Goal: Information Seeking & Learning: Understand process/instructions

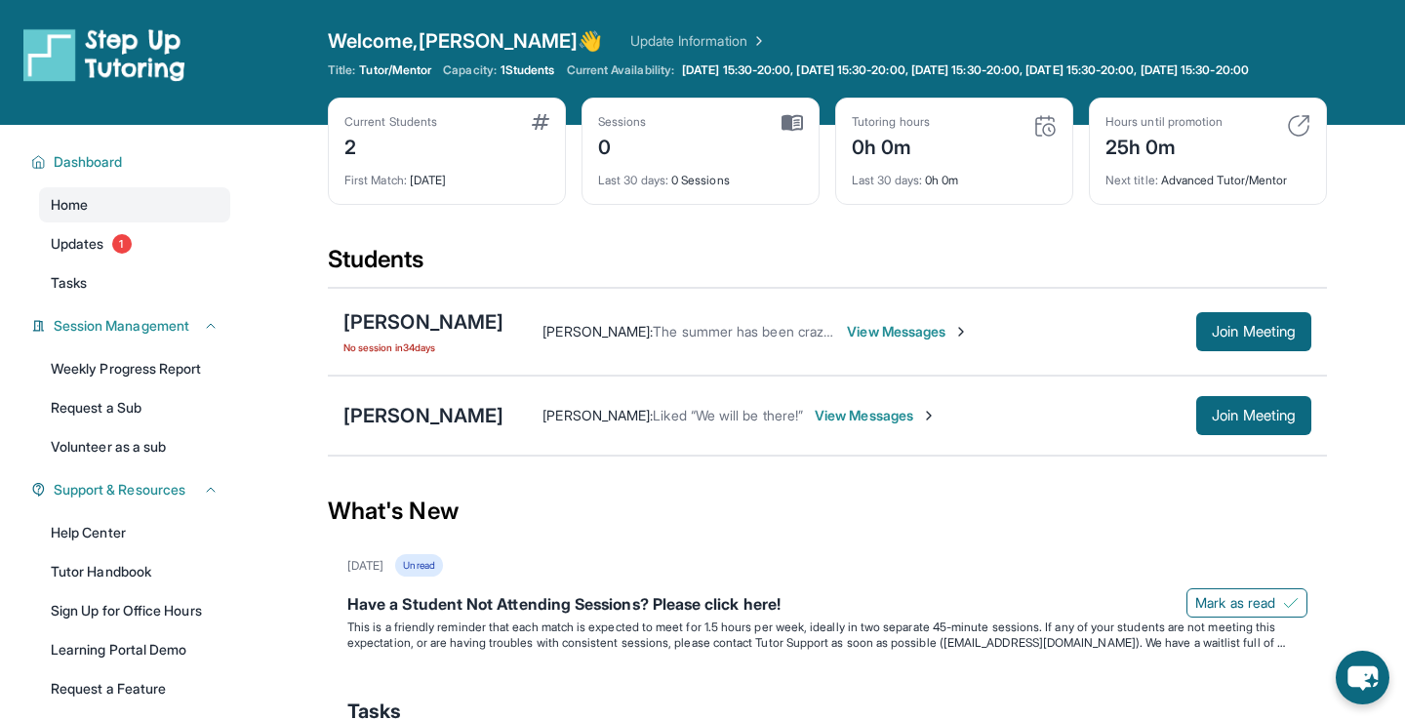
scroll to position [97, 0]
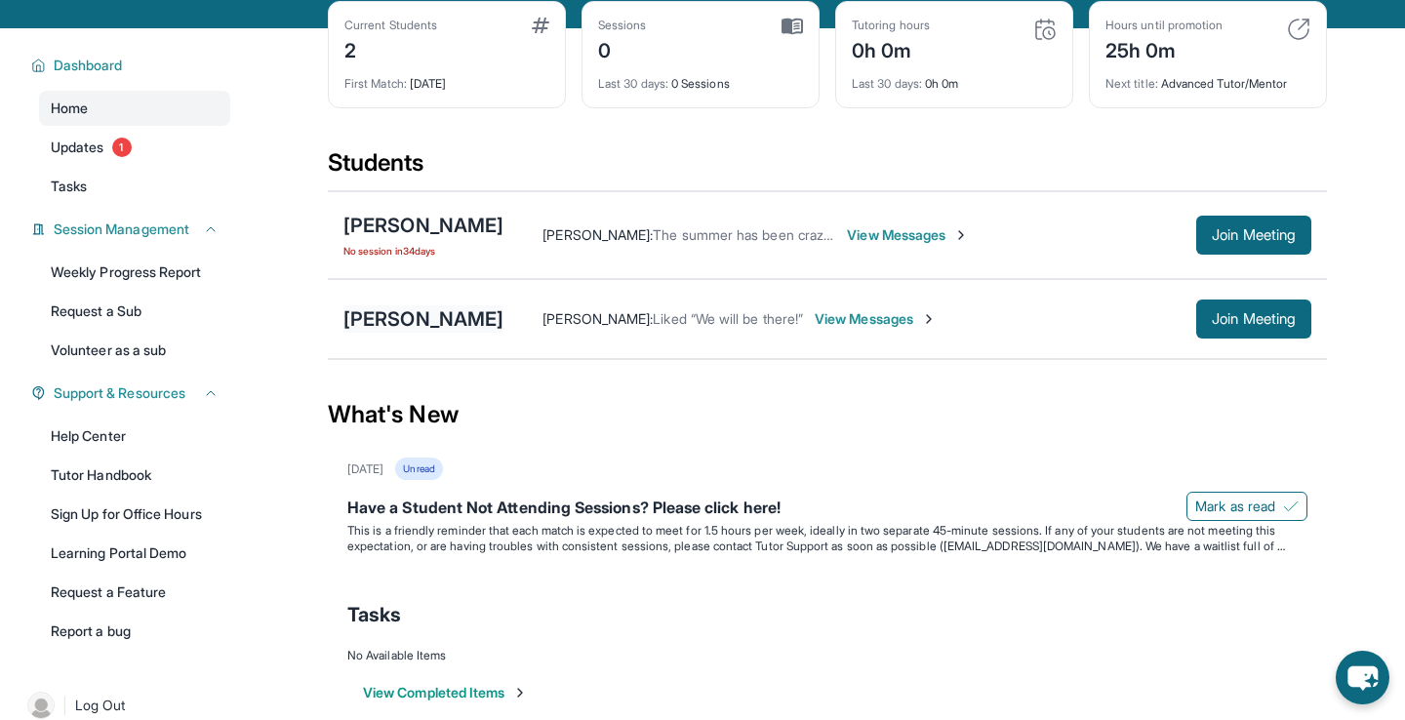
click at [439, 333] on div "[PERSON_NAME]" at bounding box center [424, 318] width 160 height 27
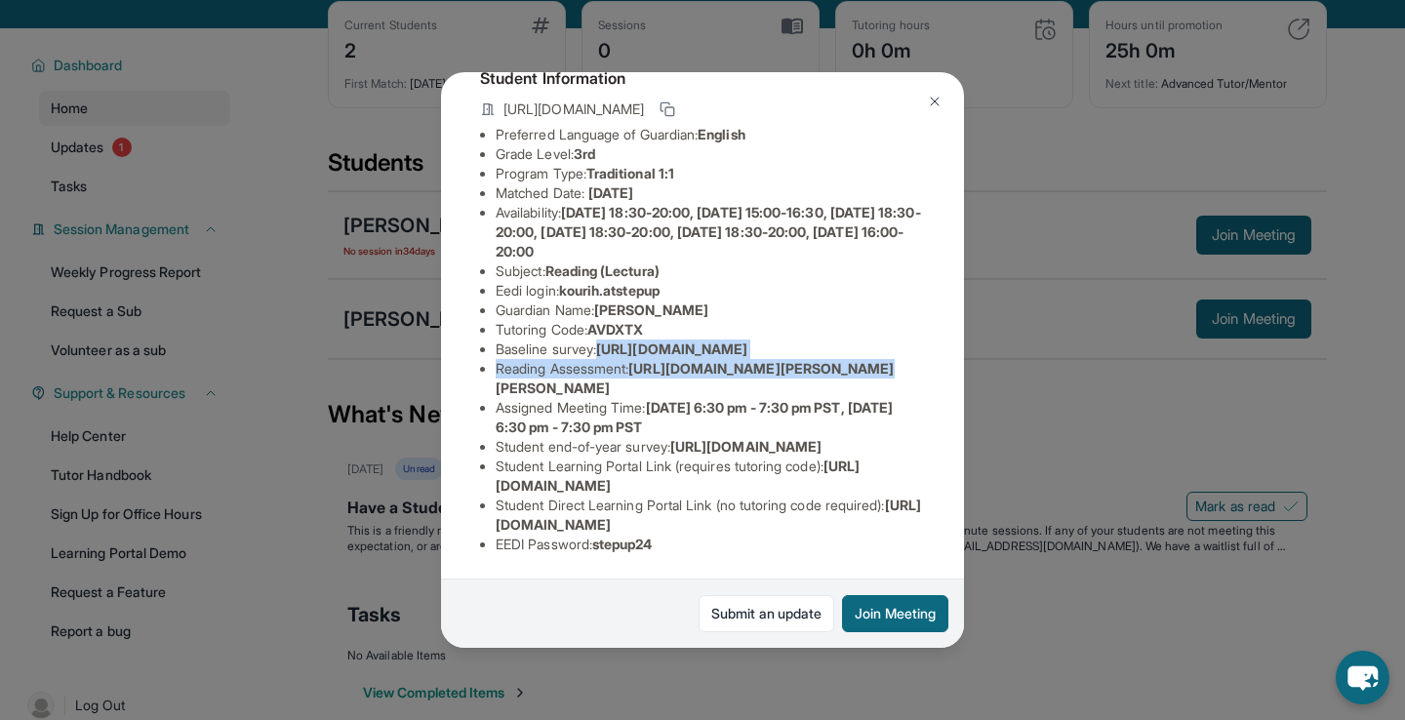
scroll to position [233, 708]
drag, startPoint x: 496, startPoint y: 261, endPoint x: 821, endPoint y: 300, distance: 327.3
click at [748, 341] on span "https://airtable.com/apprlfn8WjpjBUn2G/shrK0QR6AaNyG5psY?prefill_Type%20of%20Fo…" at bounding box center [671, 349] width 151 height 17
copy span "https://airtable.com/apprlfn8WjpjBUn2G/shrK0QR6AaNyG5psY?prefill_Type%20of%20Fo…"
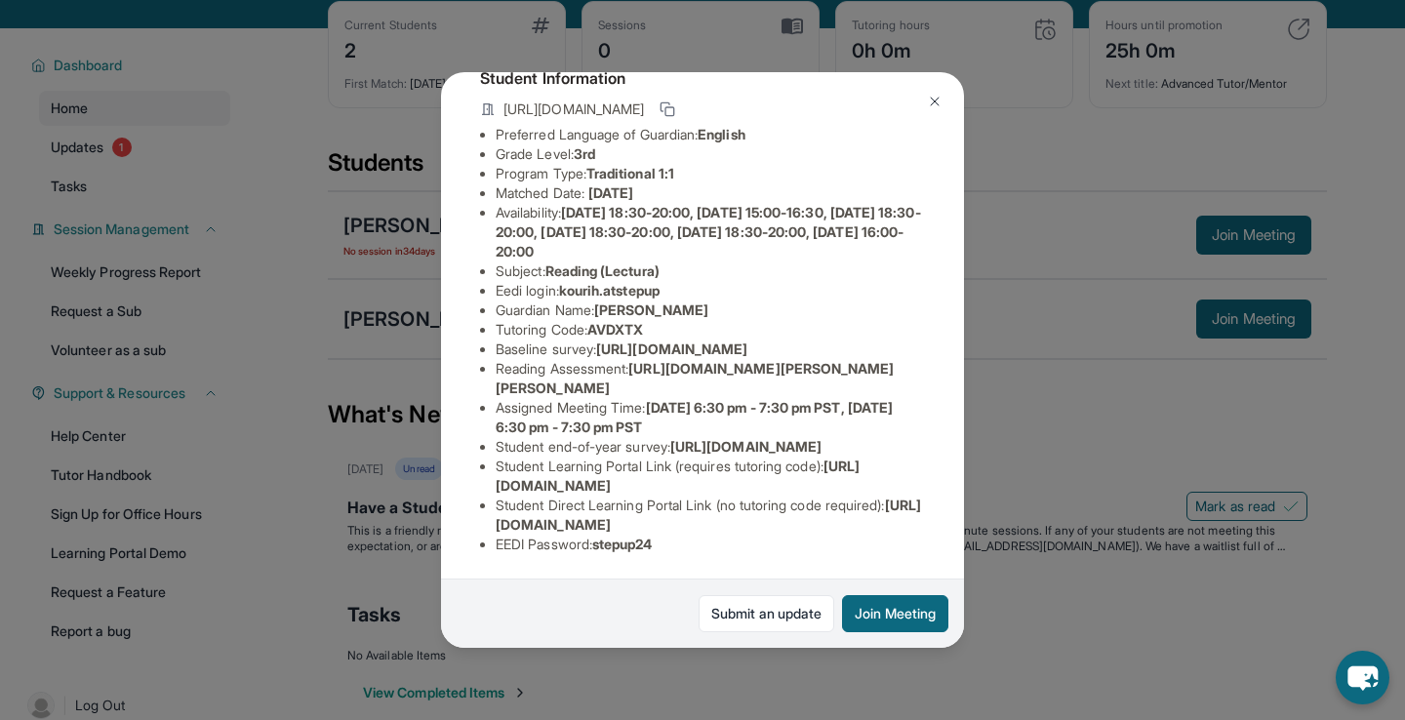
click at [1050, 559] on div "Kouri Haynie-Turner Guardian: Kourtney Haynie Student Information https://stude…" at bounding box center [702, 360] width 1405 height 720
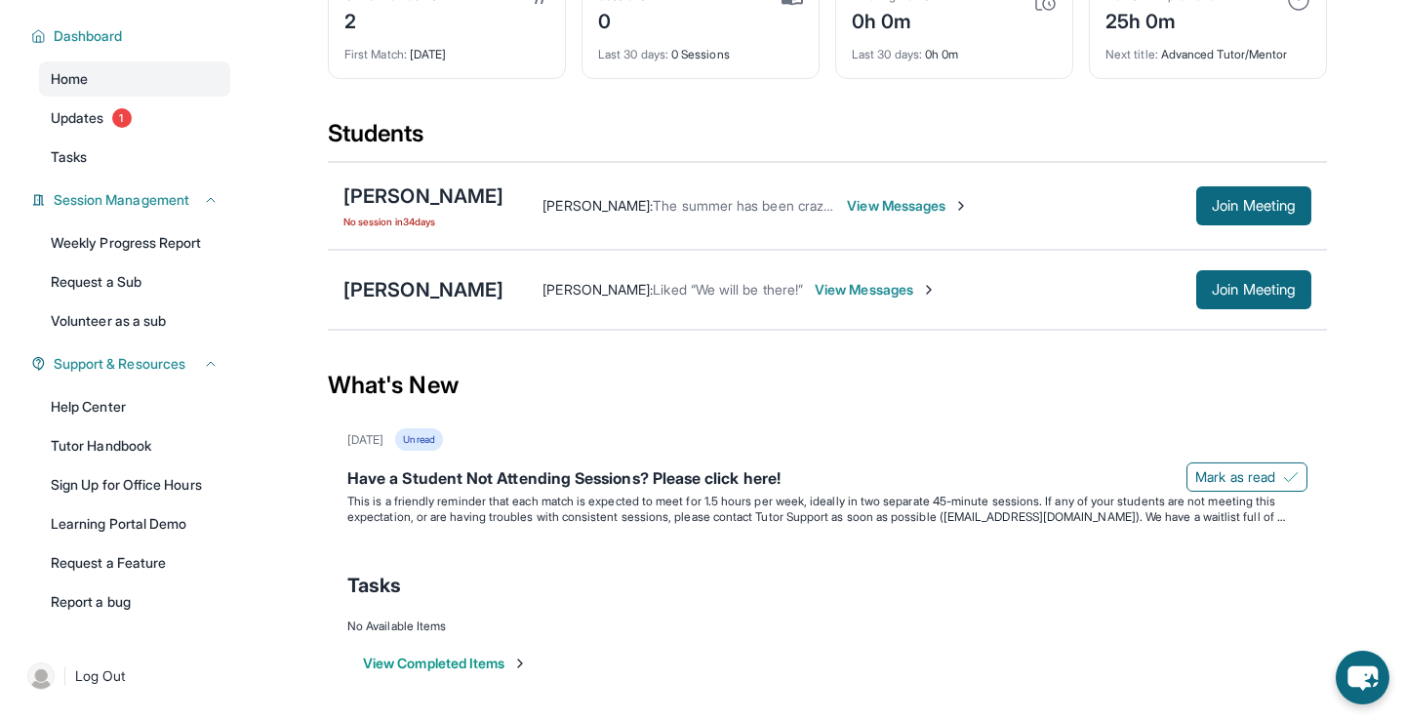
scroll to position [126, 0]
click at [134, 261] on link "Weekly Progress Report" at bounding box center [134, 242] width 191 height 35
click at [178, 136] on link "Updates 1" at bounding box center [134, 118] width 191 height 35
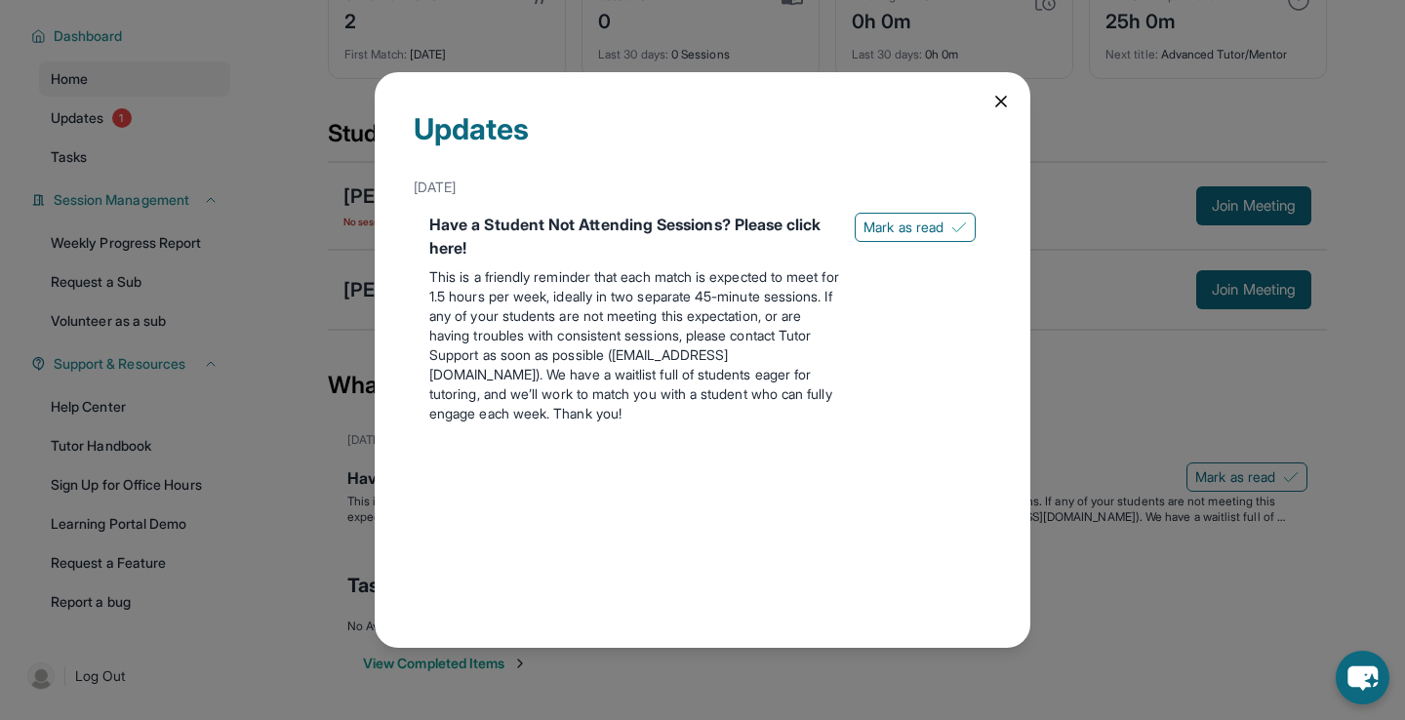
click at [165, 172] on div "Updates June 3rd Have a Student Not Attending Sessions? Please click here! This…" at bounding box center [702, 360] width 1405 height 720
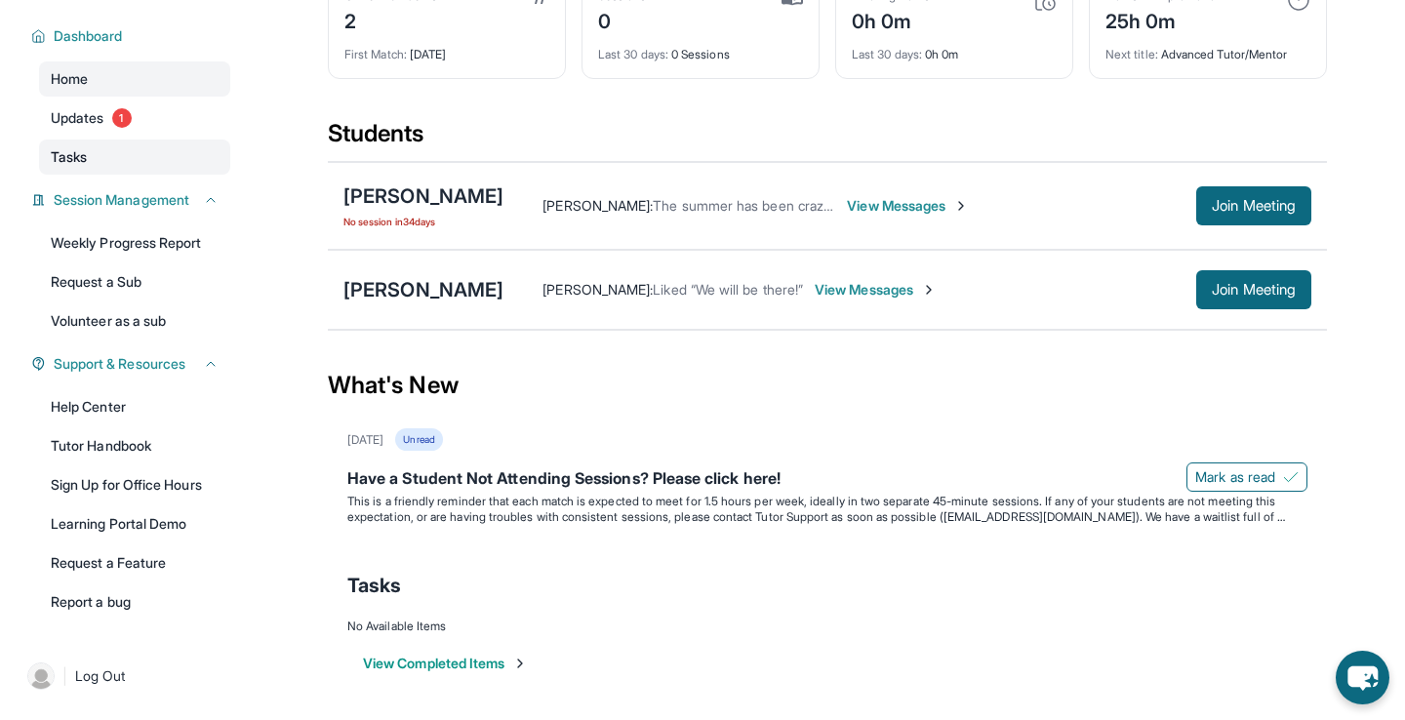
click at [165, 172] on link "Tasks" at bounding box center [134, 157] width 191 height 35
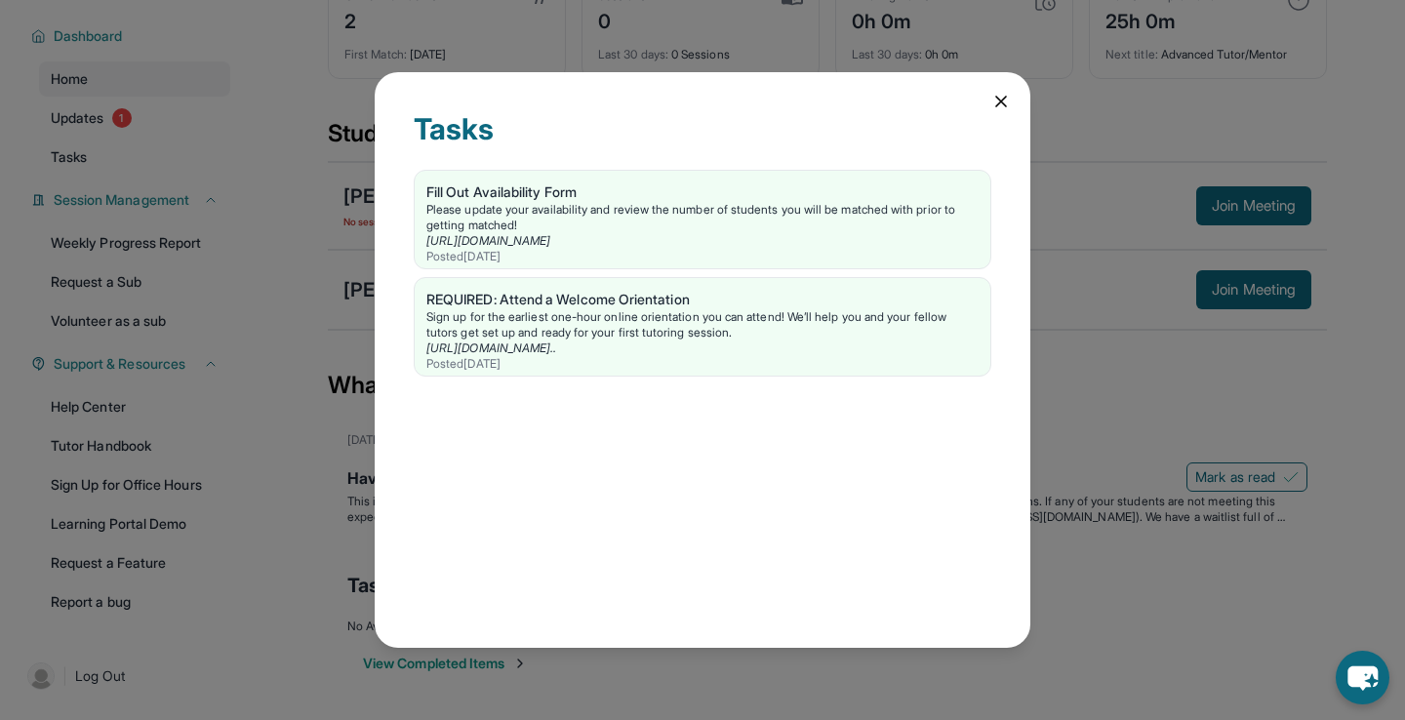
click at [177, 103] on div "Tasks Fill Out Availability Form Please update your availability and review the…" at bounding box center [702, 360] width 1405 height 720
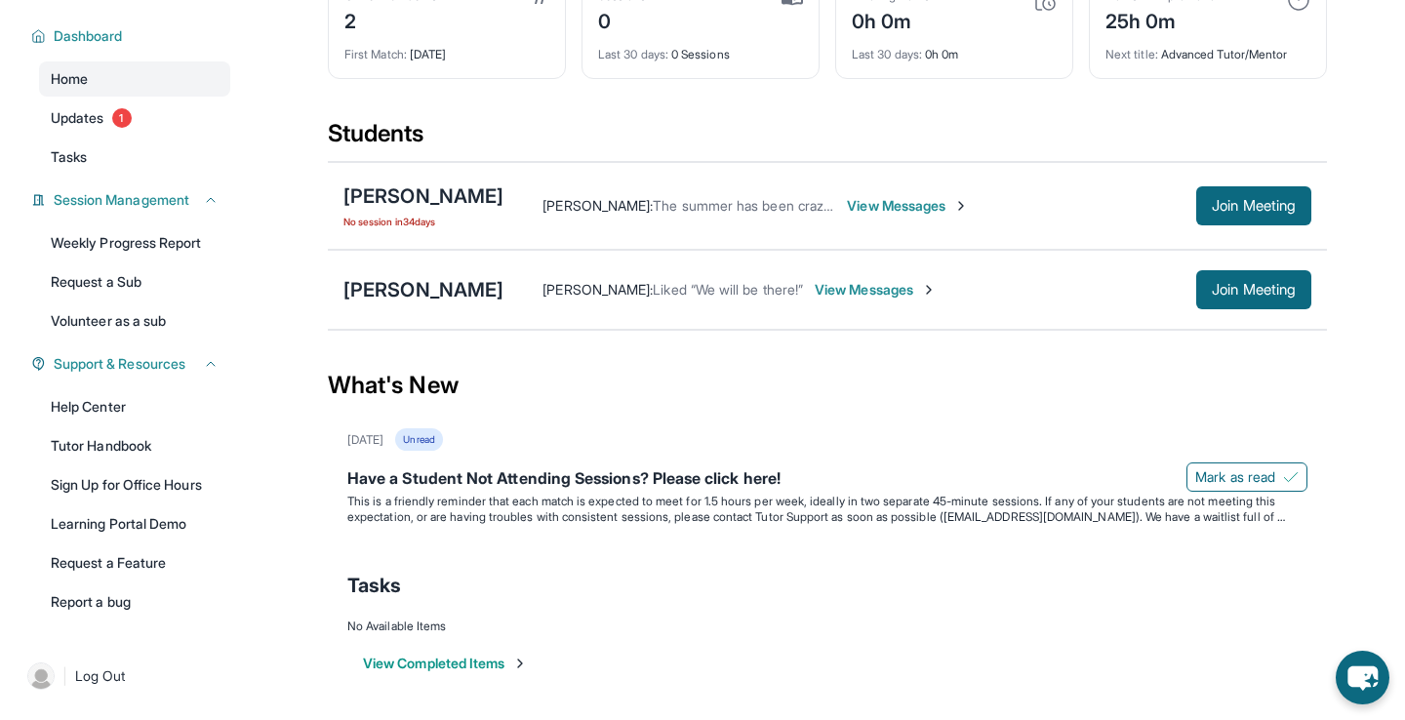
click at [177, 97] on link "Home" at bounding box center [134, 78] width 191 height 35
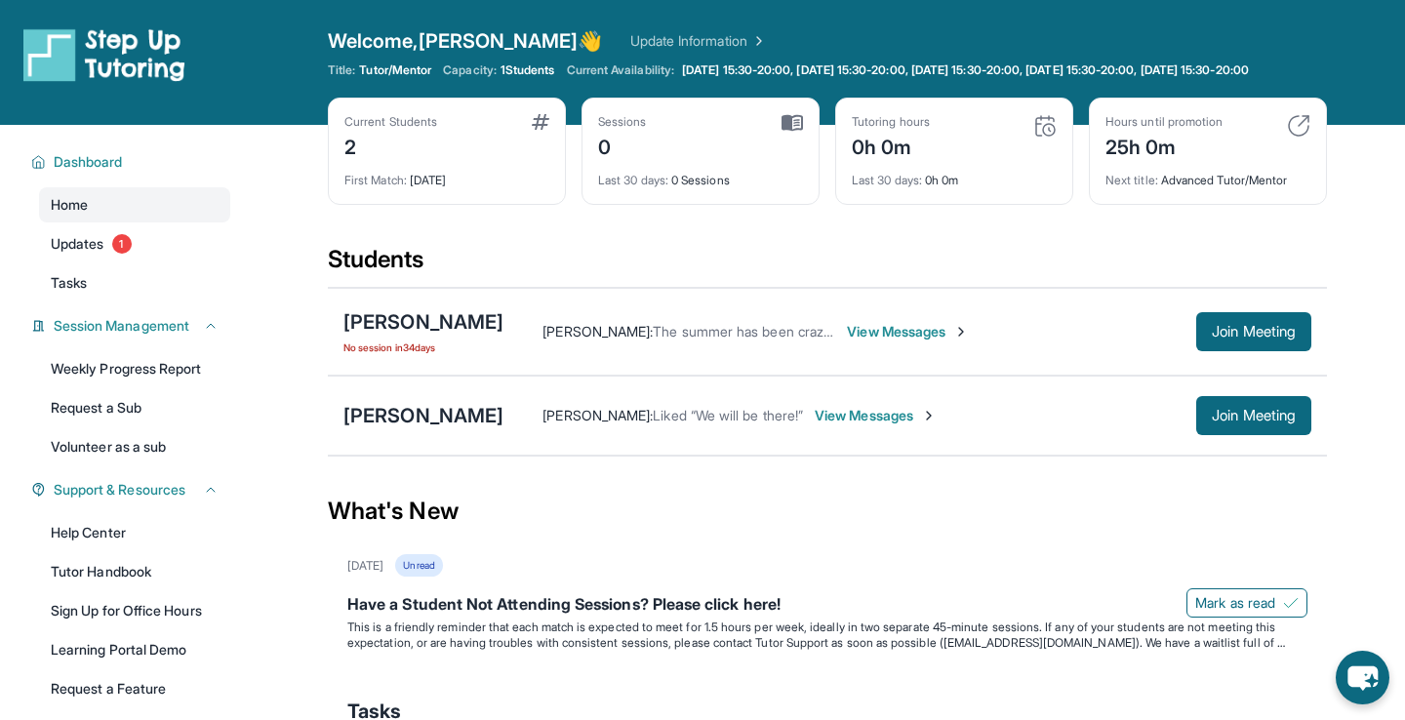
click at [790, 131] on img at bounding box center [792, 123] width 21 height 18
click at [665, 161] on div "Sessions 0" at bounding box center [700, 137] width 205 height 47
click at [647, 39] on link "Update Information" at bounding box center [698, 41] width 137 height 20
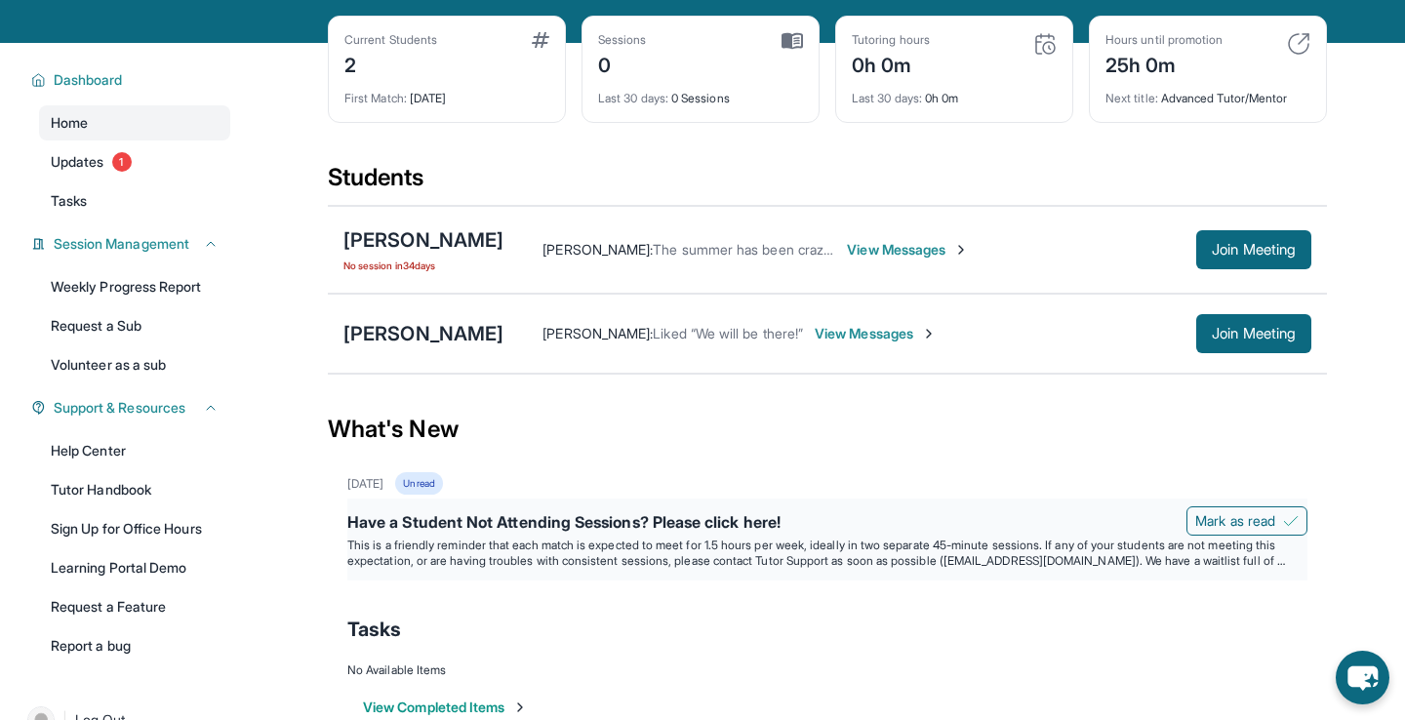
scroll to position [142, 0]
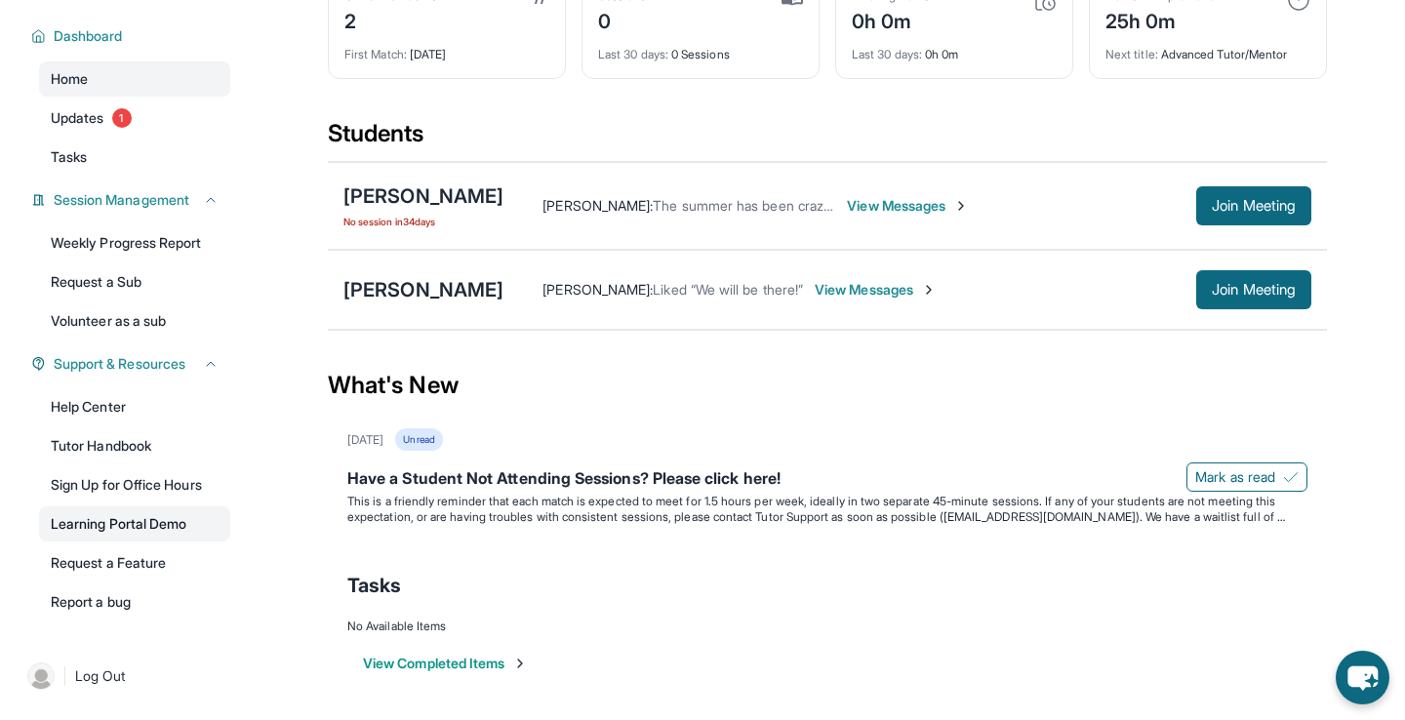
click at [186, 532] on link "Learning Portal Demo" at bounding box center [134, 524] width 191 height 35
click at [168, 392] on link "Help Center" at bounding box center [134, 406] width 191 height 35
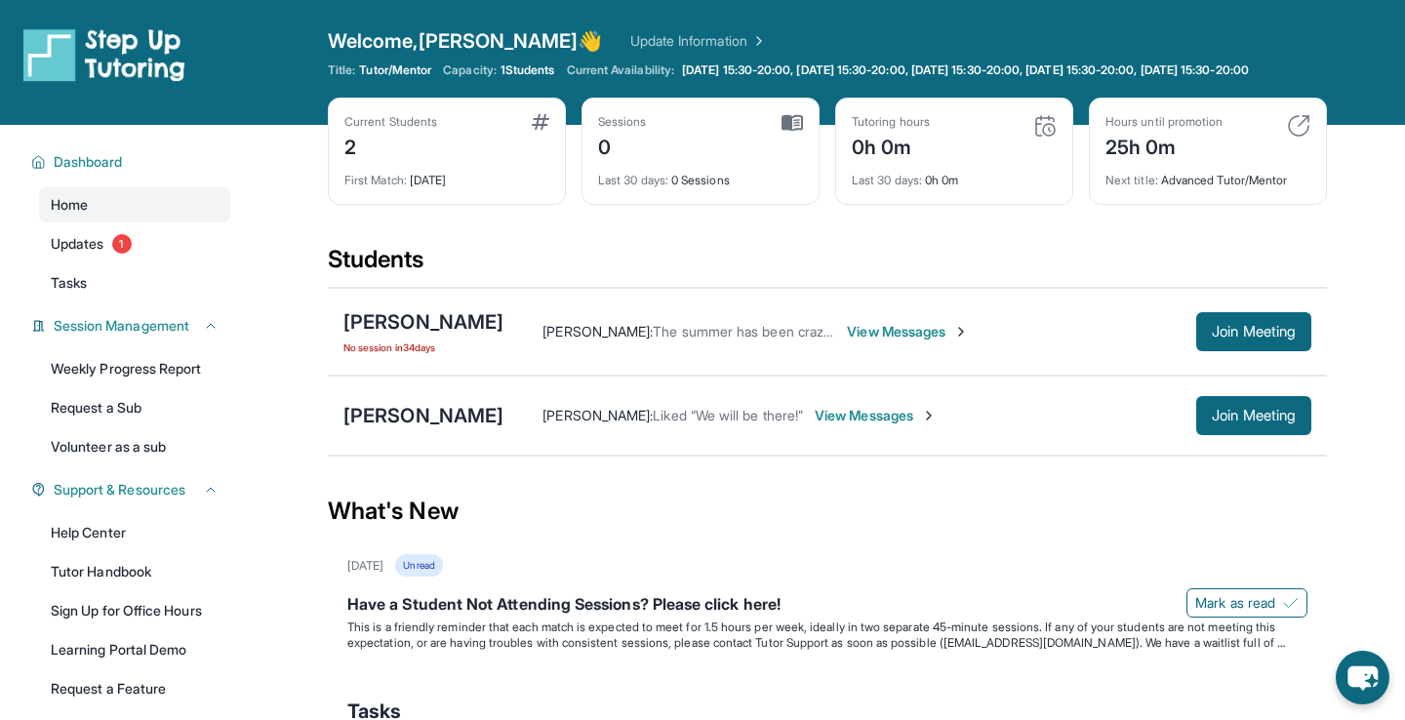
click at [791, 132] on img at bounding box center [792, 123] width 21 height 18
click at [124, 254] on span "1" at bounding box center [122, 244] width 20 height 20
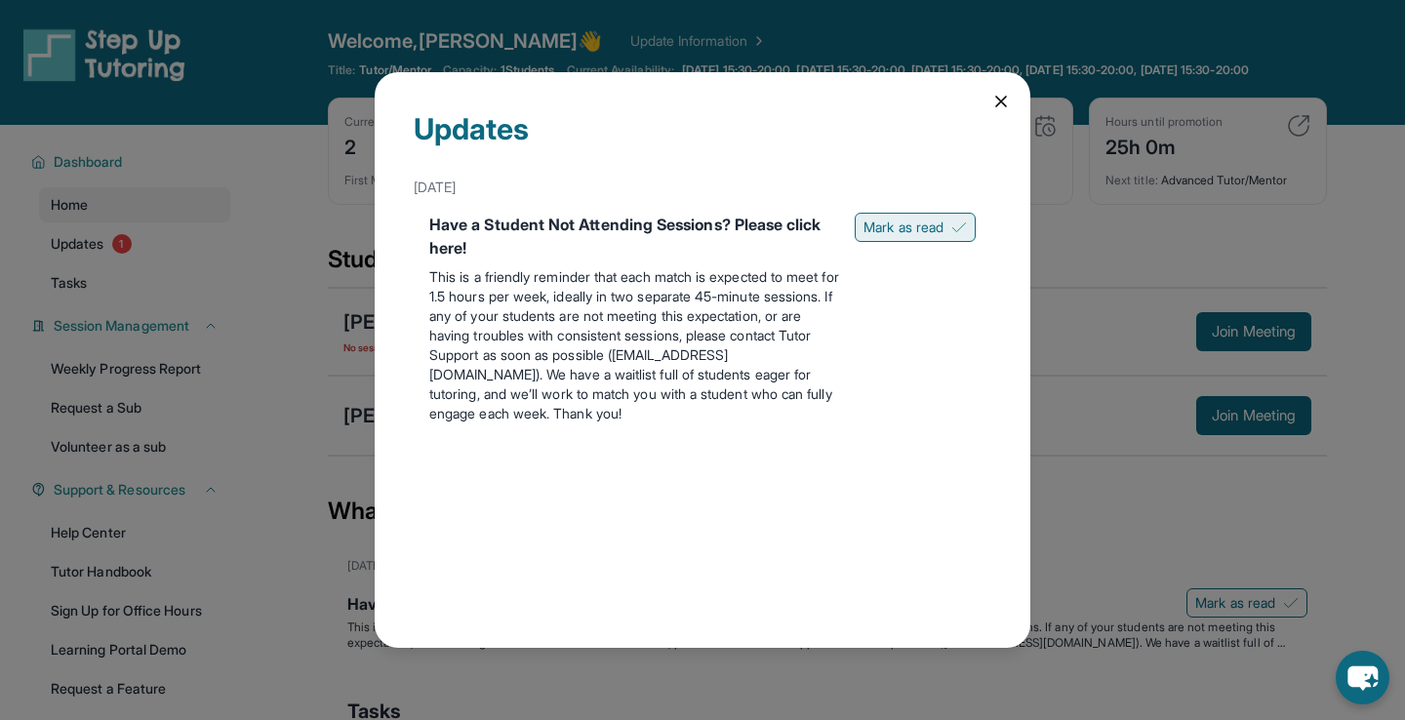
click at [937, 228] on span "Mark as read" at bounding box center [904, 228] width 80 height 20
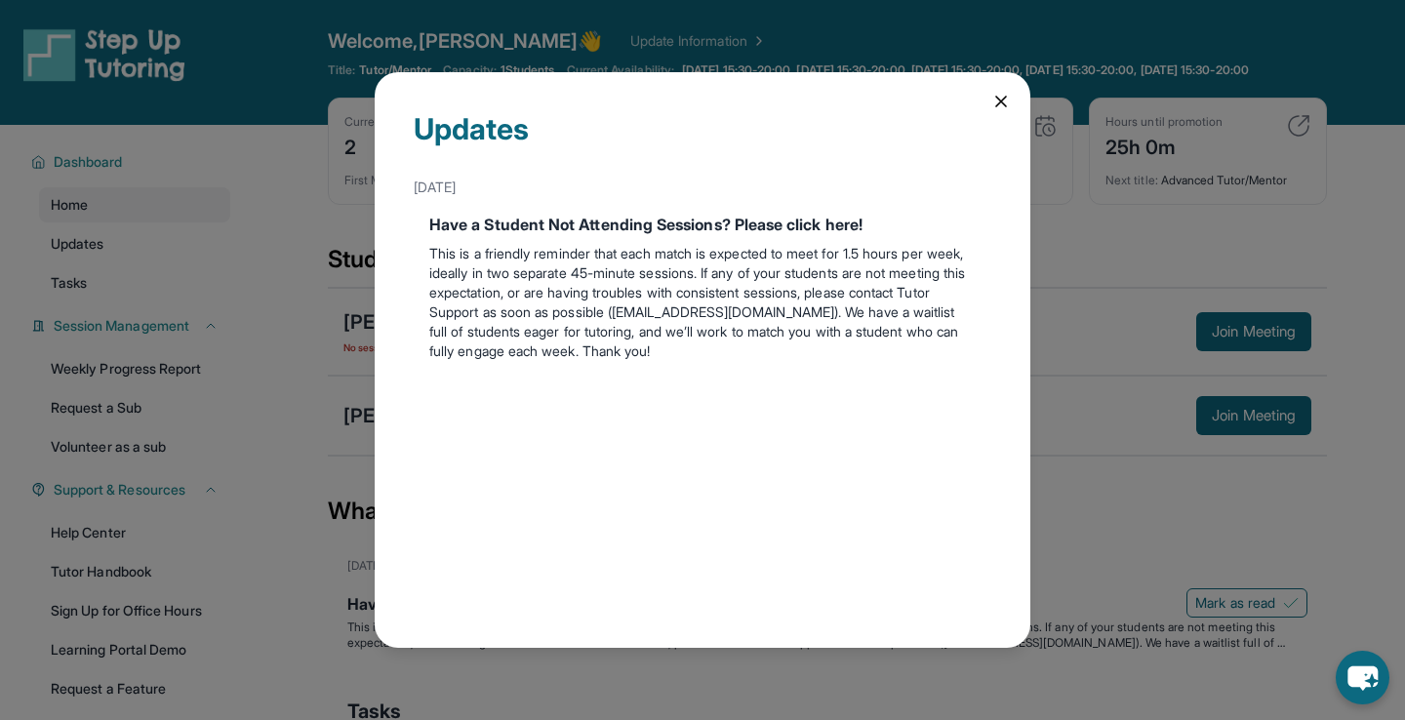
click at [1003, 98] on icon at bounding box center [1002, 102] width 20 height 20
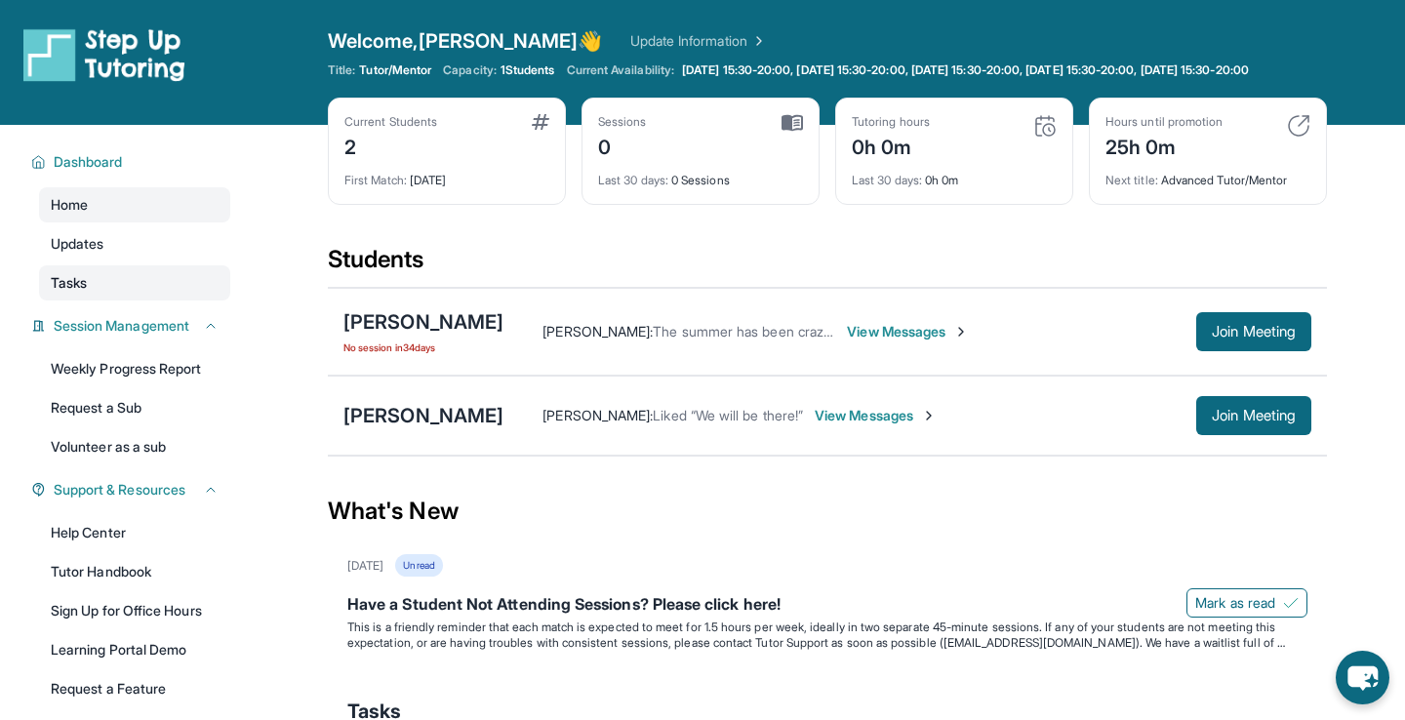
click at [172, 289] on link "Tasks" at bounding box center [134, 282] width 191 height 35
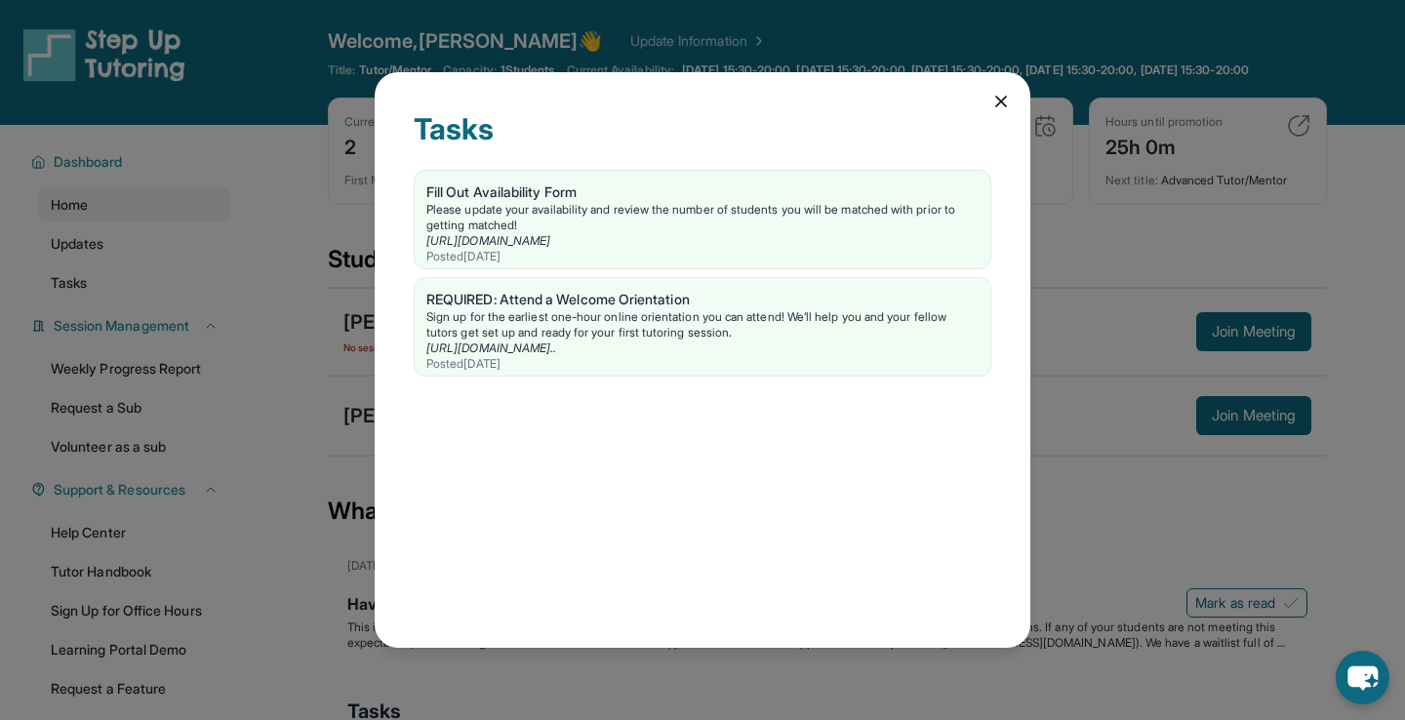
click at [994, 119] on div "Tasks Fill Out Availability Form Please update your availability and review the…" at bounding box center [703, 360] width 656 height 576
click at [999, 104] on icon at bounding box center [1002, 102] width 20 height 20
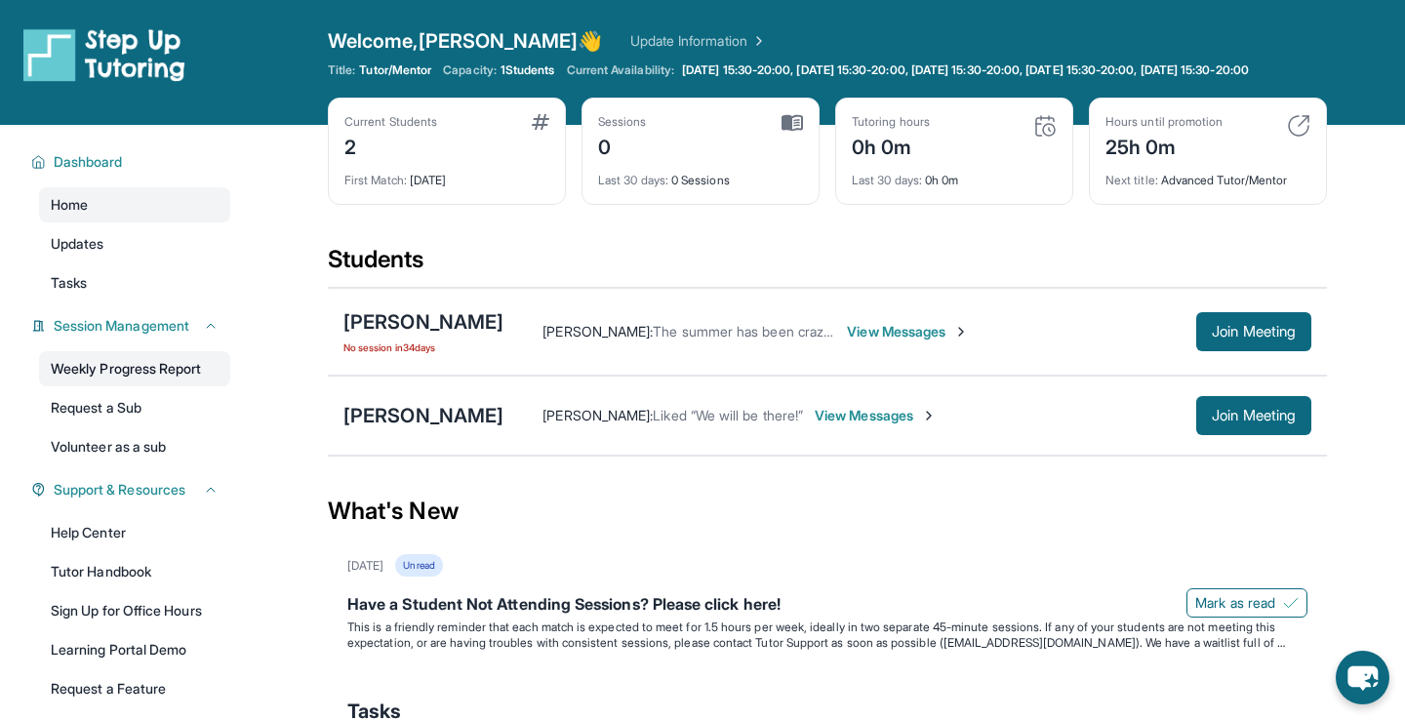
click at [176, 386] on link "Weekly Progress Report" at bounding box center [134, 368] width 191 height 35
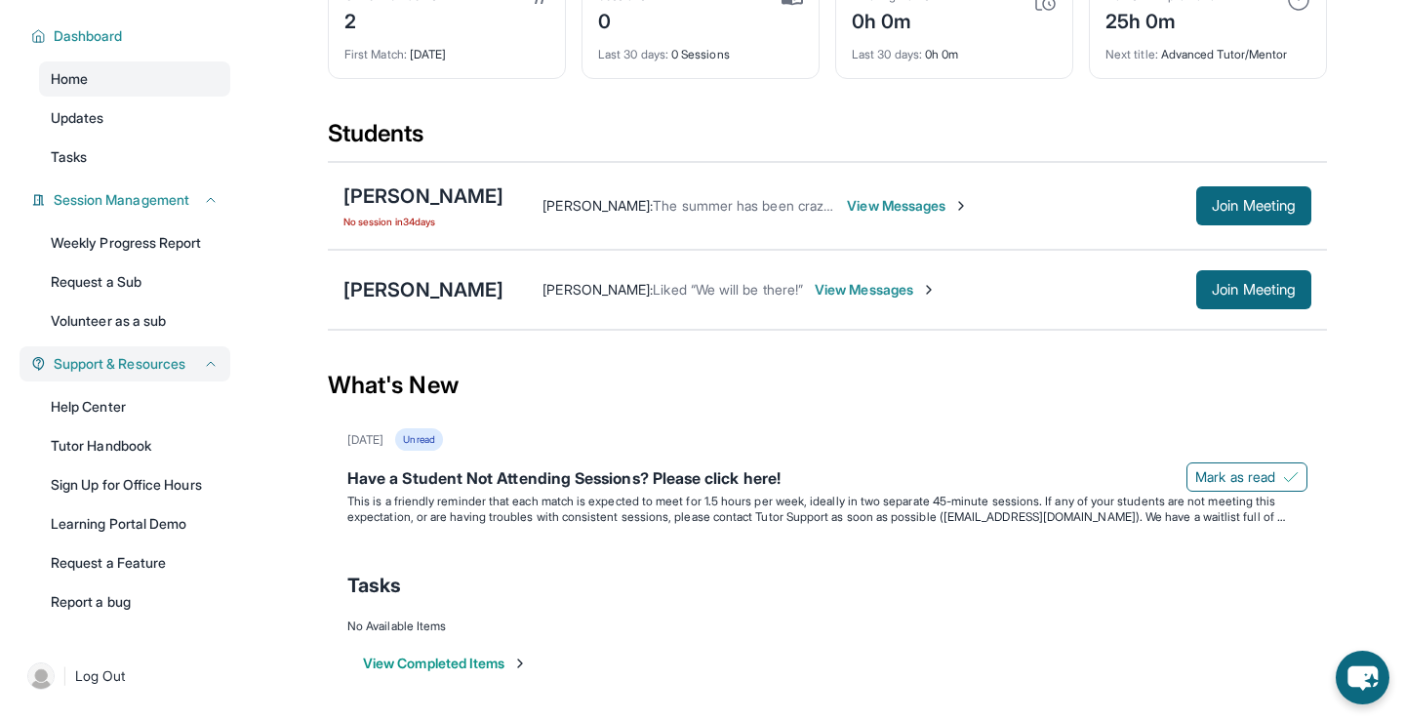
scroll to position [141, 0]
click at [161, 450] on link "Tutor Handbook" at bounding box center [134, 445] width 191 height 35
